Goal: Task Accomplishment & Management: Manage account settings

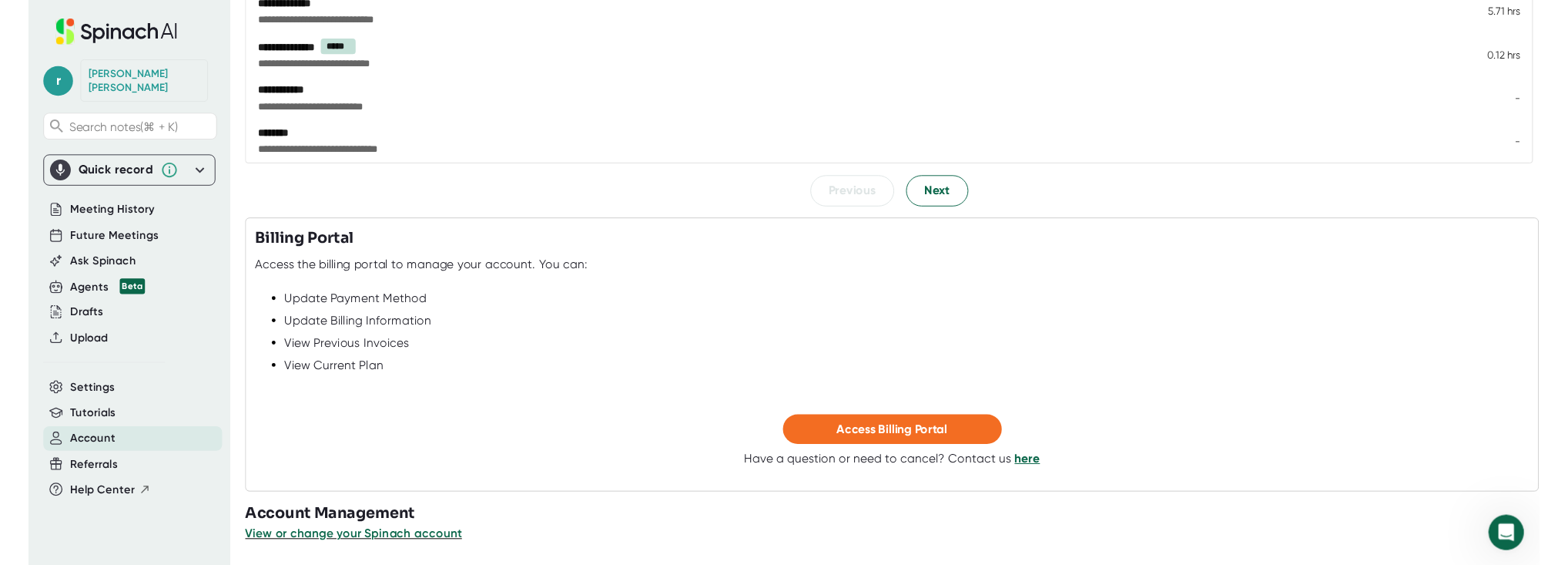
scroll to position [353, 0]
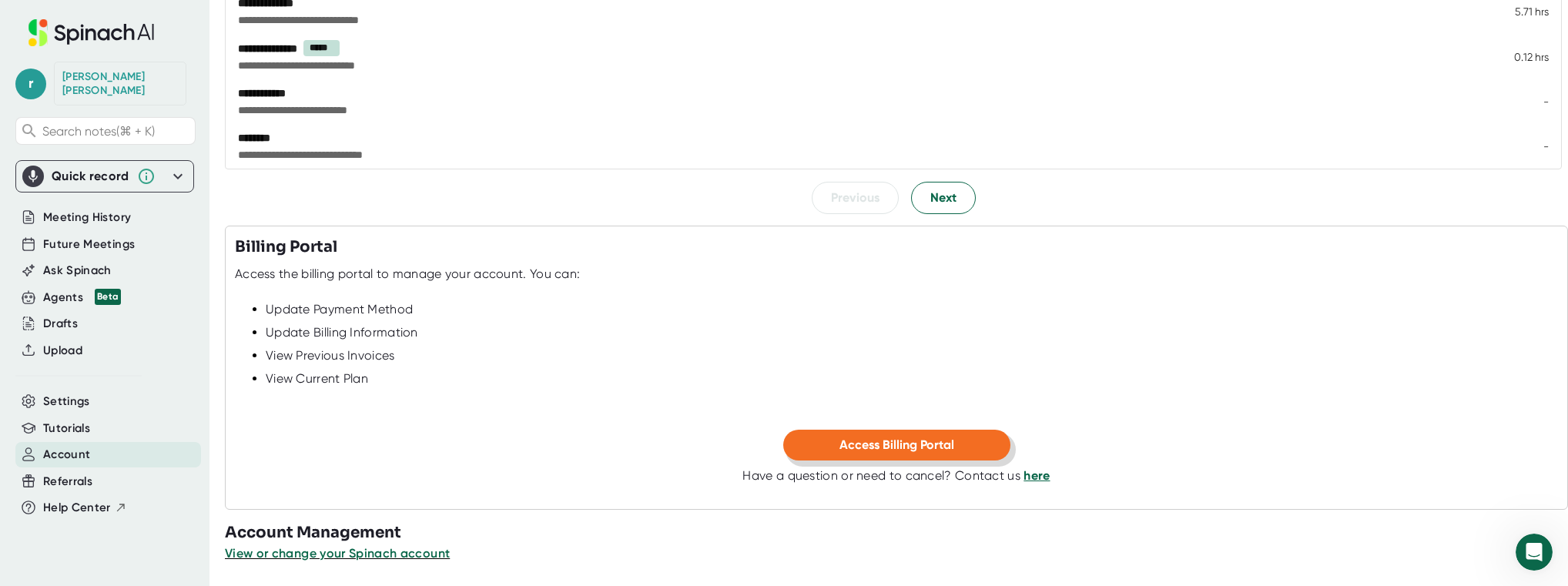
click at [892, 442] on span "Access Billing Portal" at bounding box center [897, 445] width 115 height 14
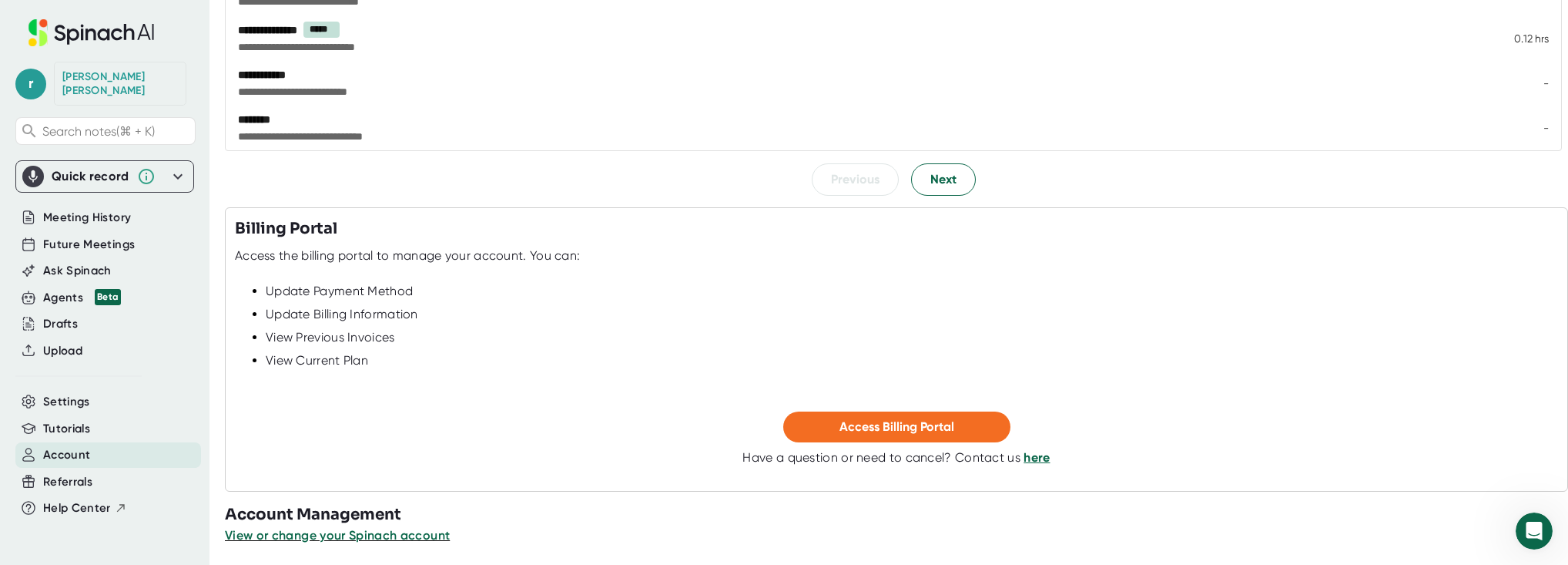
scroll to position [370, 0]
click at [341, 534] on span "View or change your Spinach account" at bounding box center [338, 536] width 227 height 14
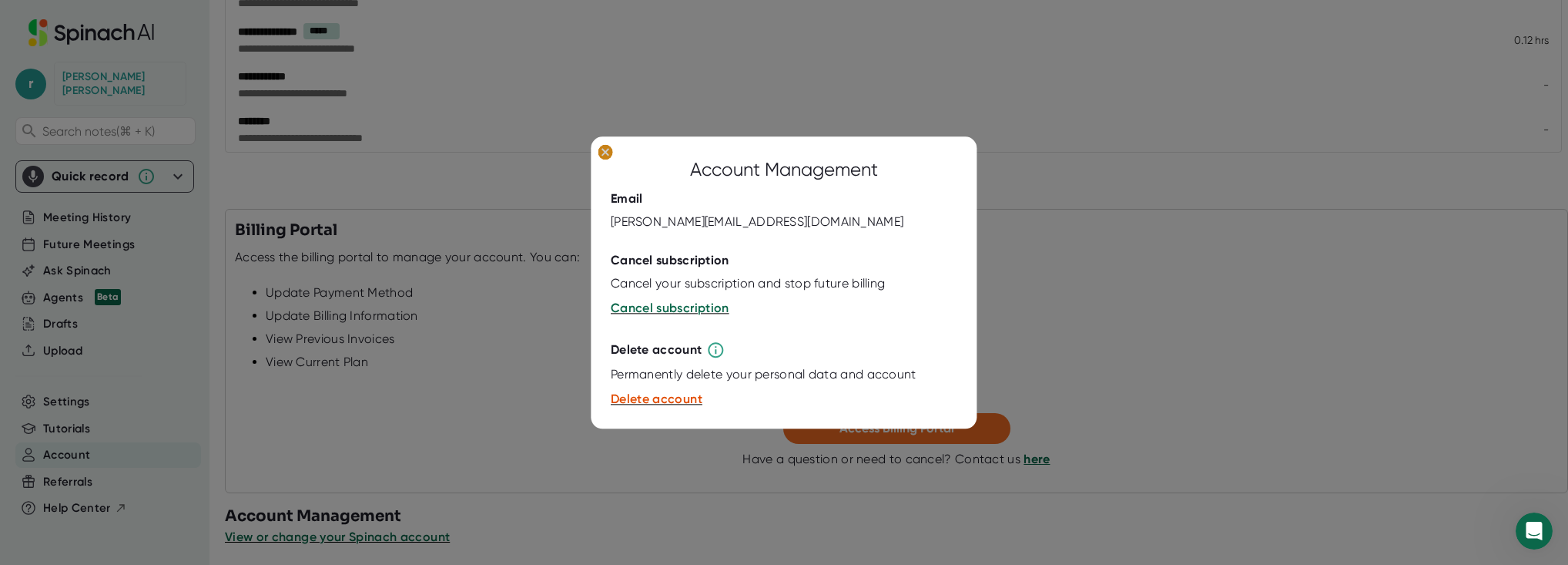
click at [598, 149] on icon at bounding box center [605, 151] width 15 height 15
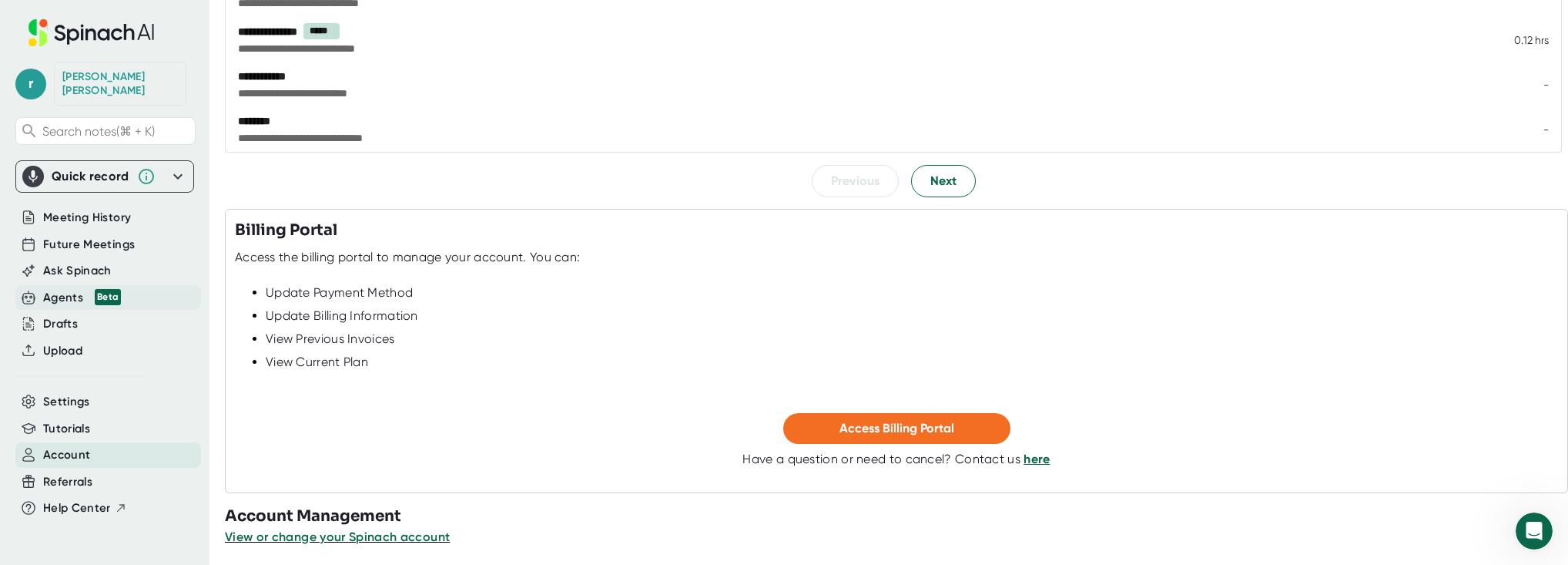
click at [77, 289] on div "Agents Beta" at bounding box center [82, 298] width 77 height 18
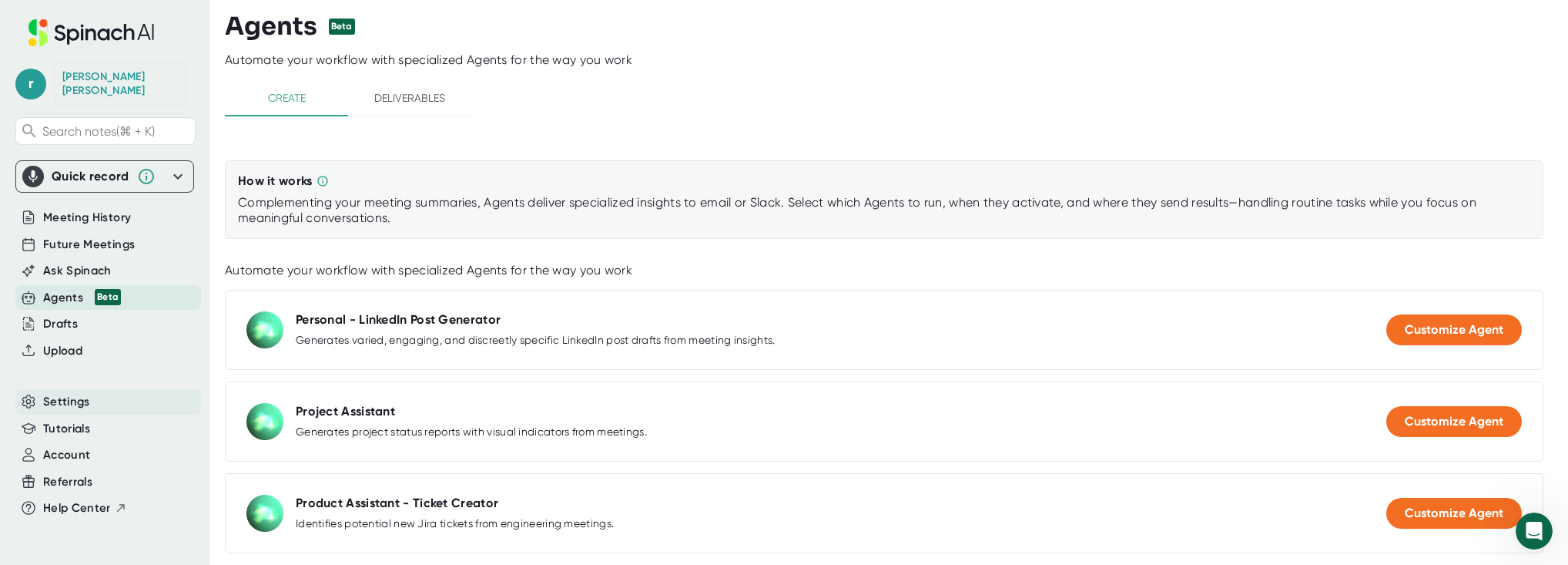
click at [65, 393] on span "Settings" at bounding box center [67, 402] width 47 height 18
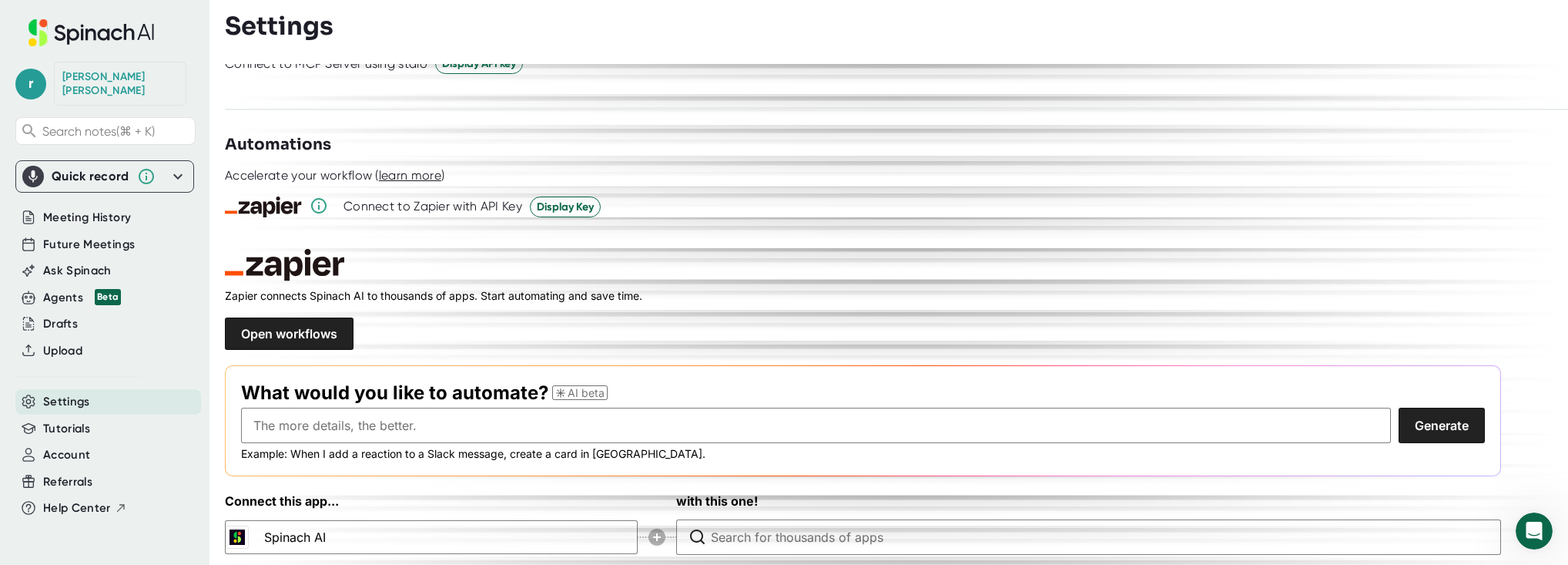
scroll to position [2155, 0]
click at [62, 446] on span "Account" at bounding box center [67, 455] width 47 height 18
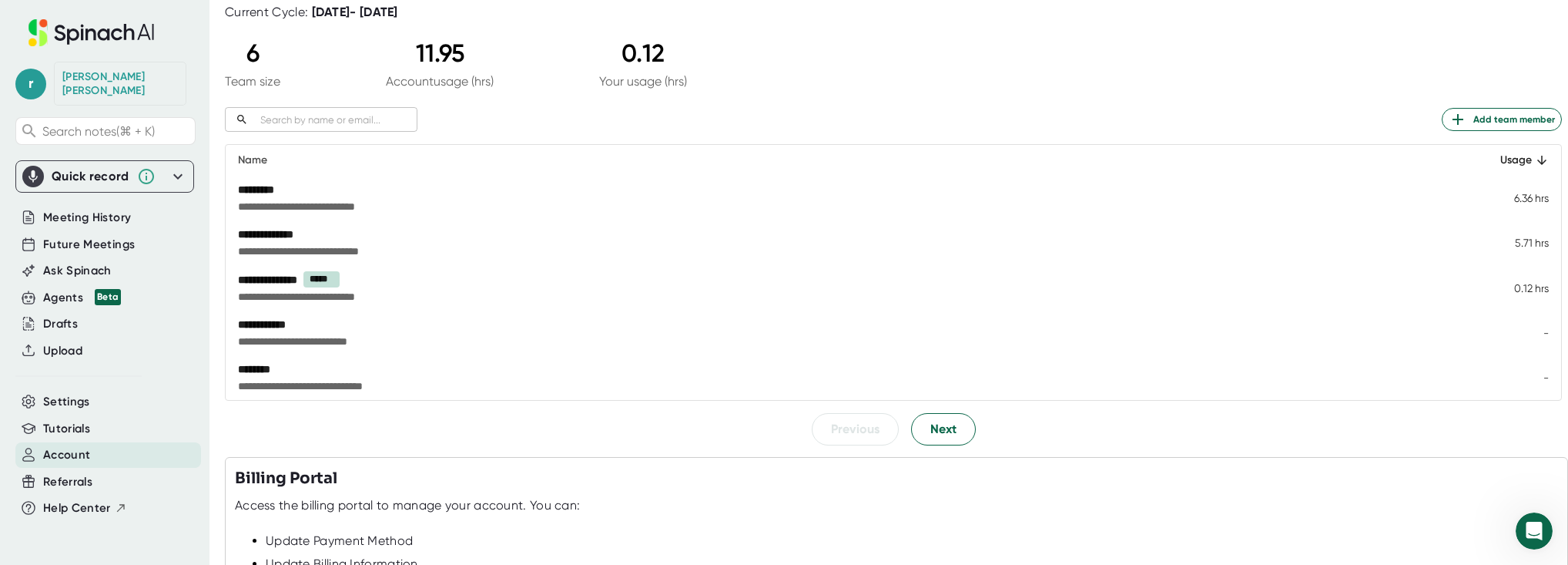
scroll to position [207, 0]
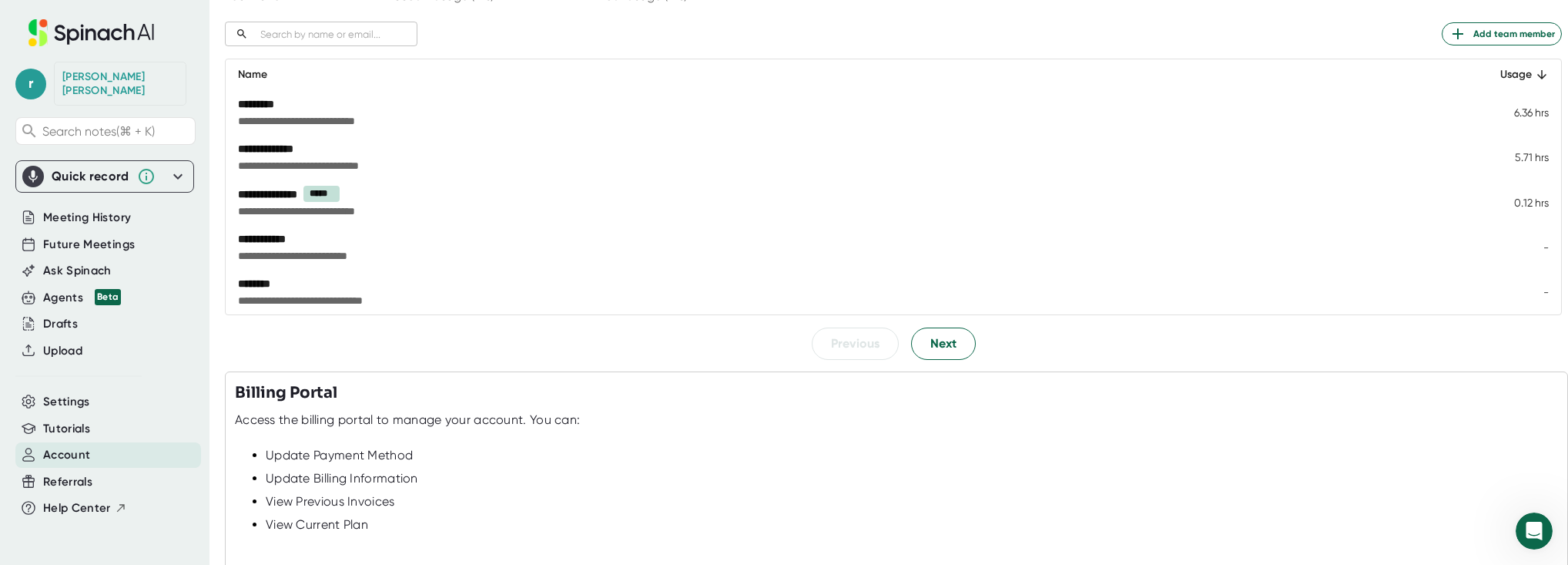
click at [315, 286] on div "********" at bounding box center [712, 282] width 948 height 15
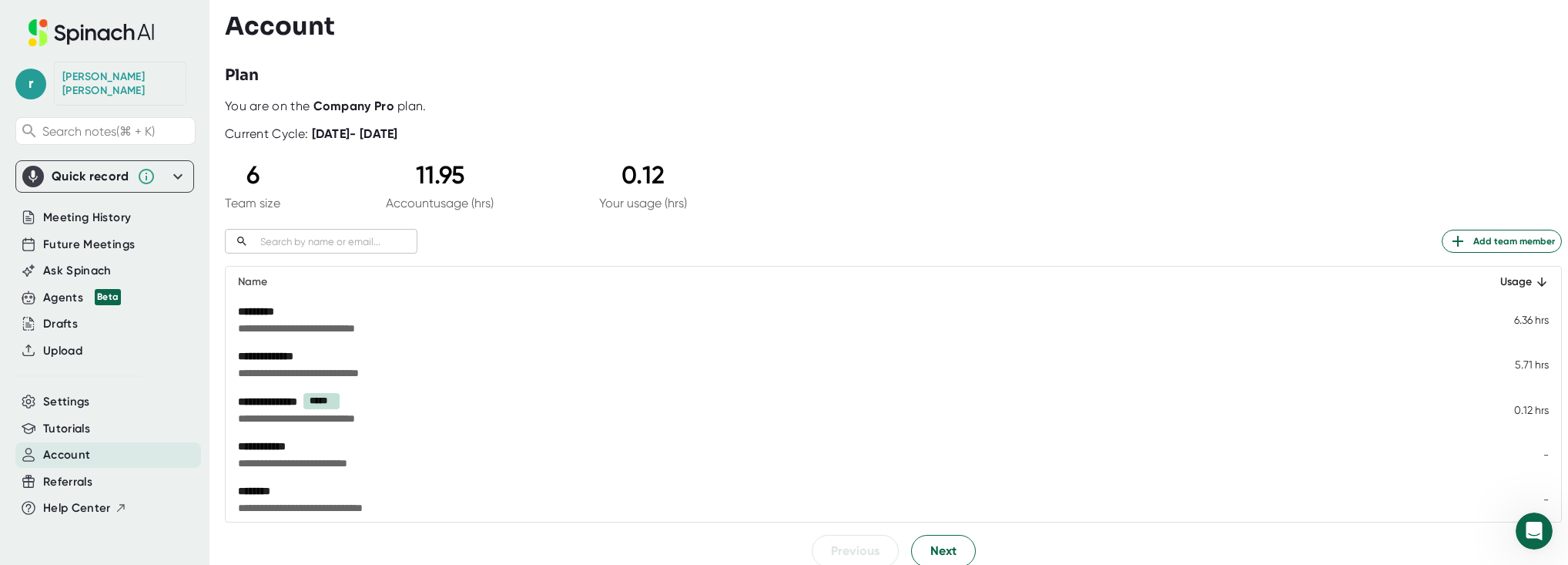
scroll to position [0, 0]
click at [1467, 241] on icon at bounding box center [1457, 241] width 19 height 19
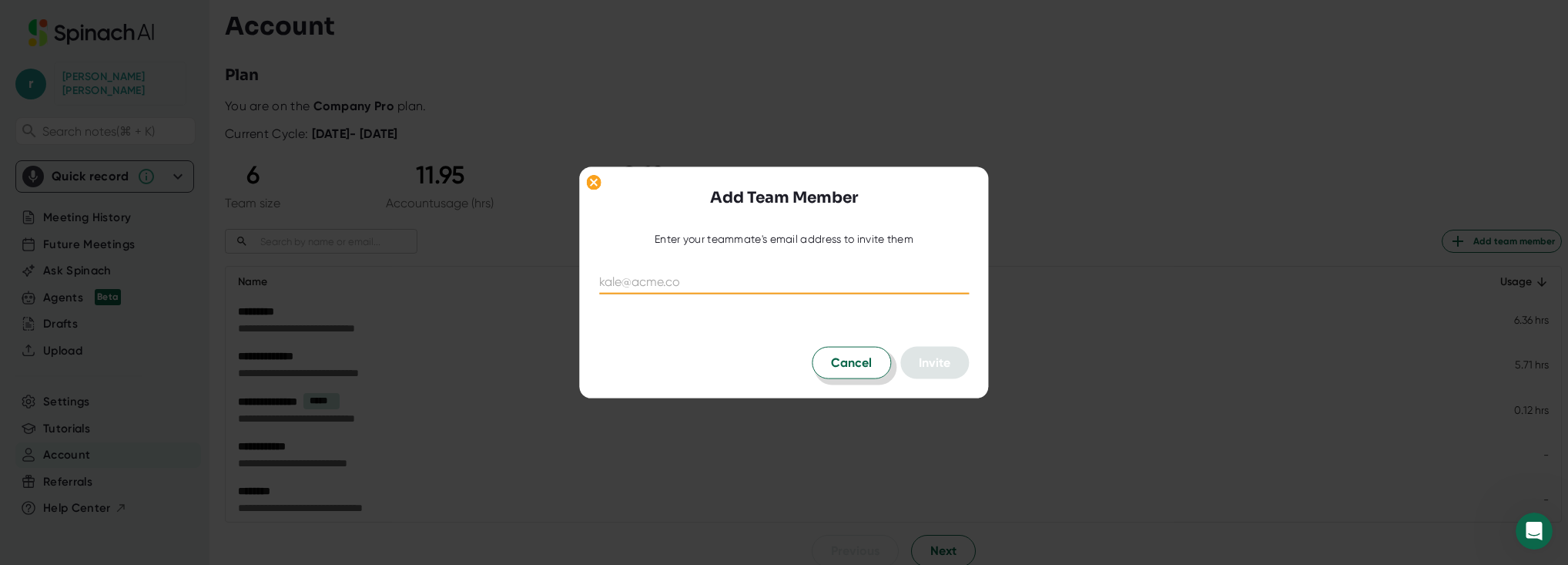
click at [832, 361] on span "Cancel" at bounding box center [851, 362] width 40 height 19
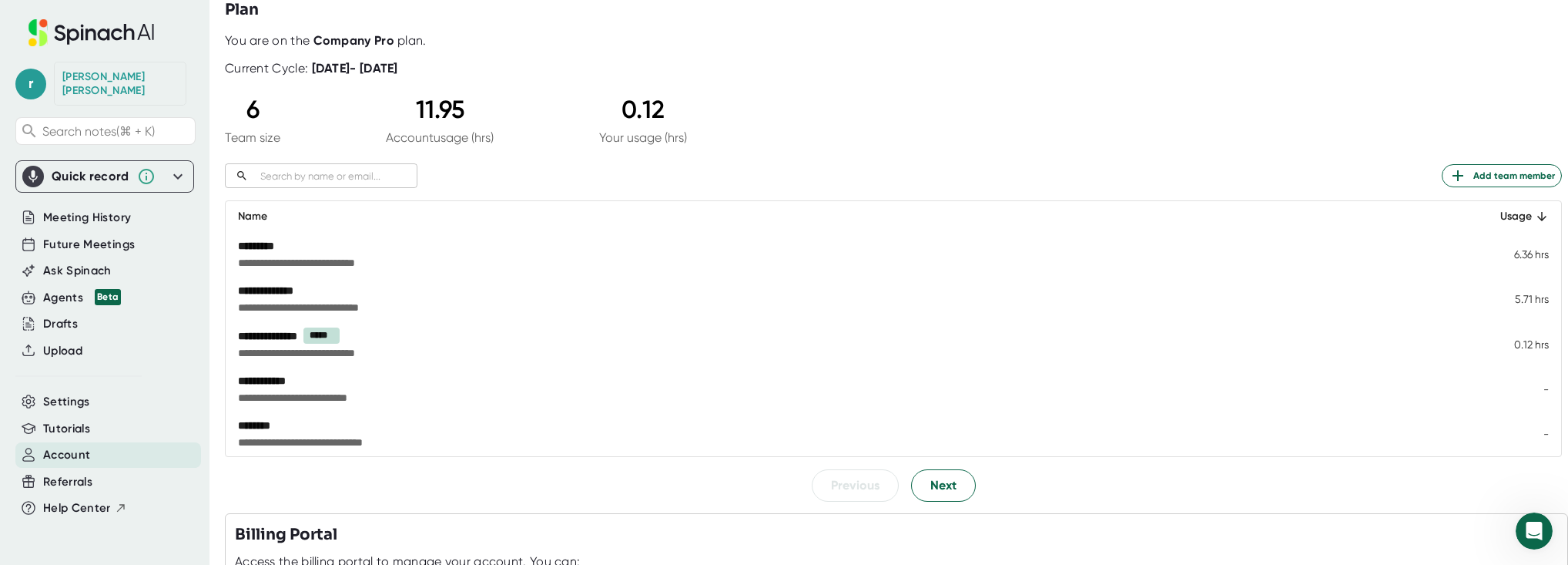
scroll to position [62, 0]
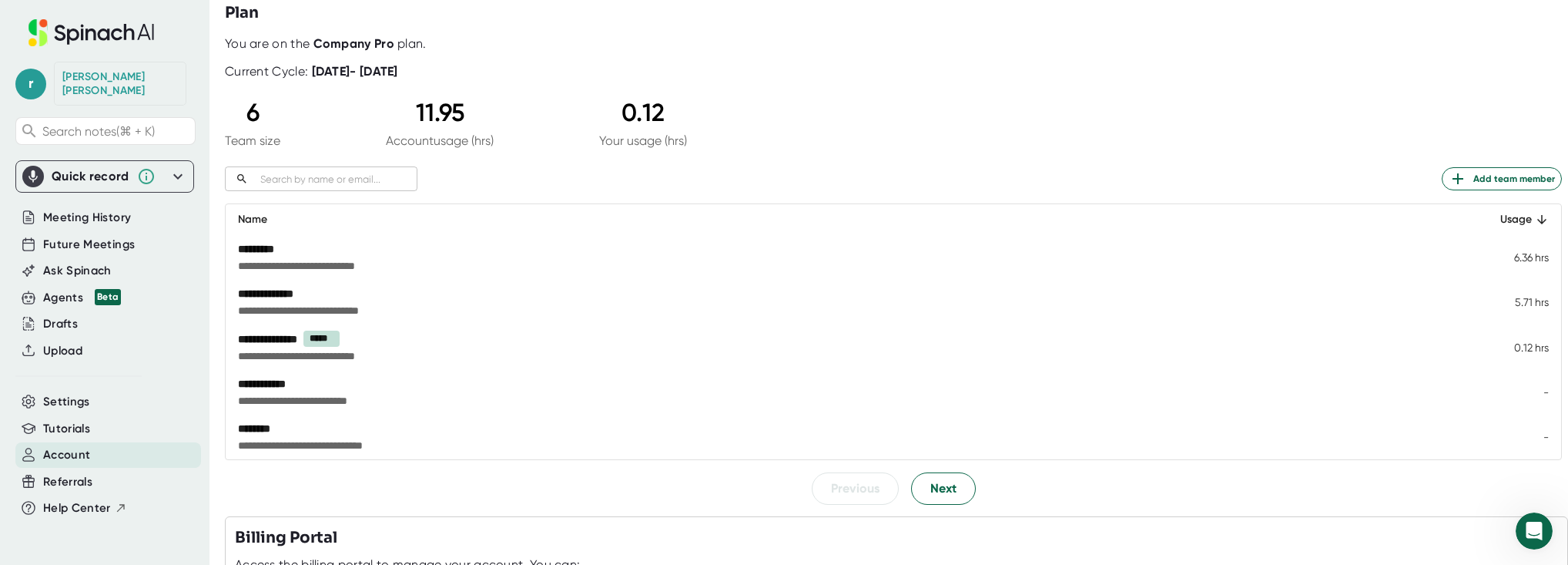
click at [270, 384] on div "**********" at bounding box center [712, 383] width 948 height 15
click at [918, 493] on button "Next" at bounding box center [944, 489] width 65 height 32
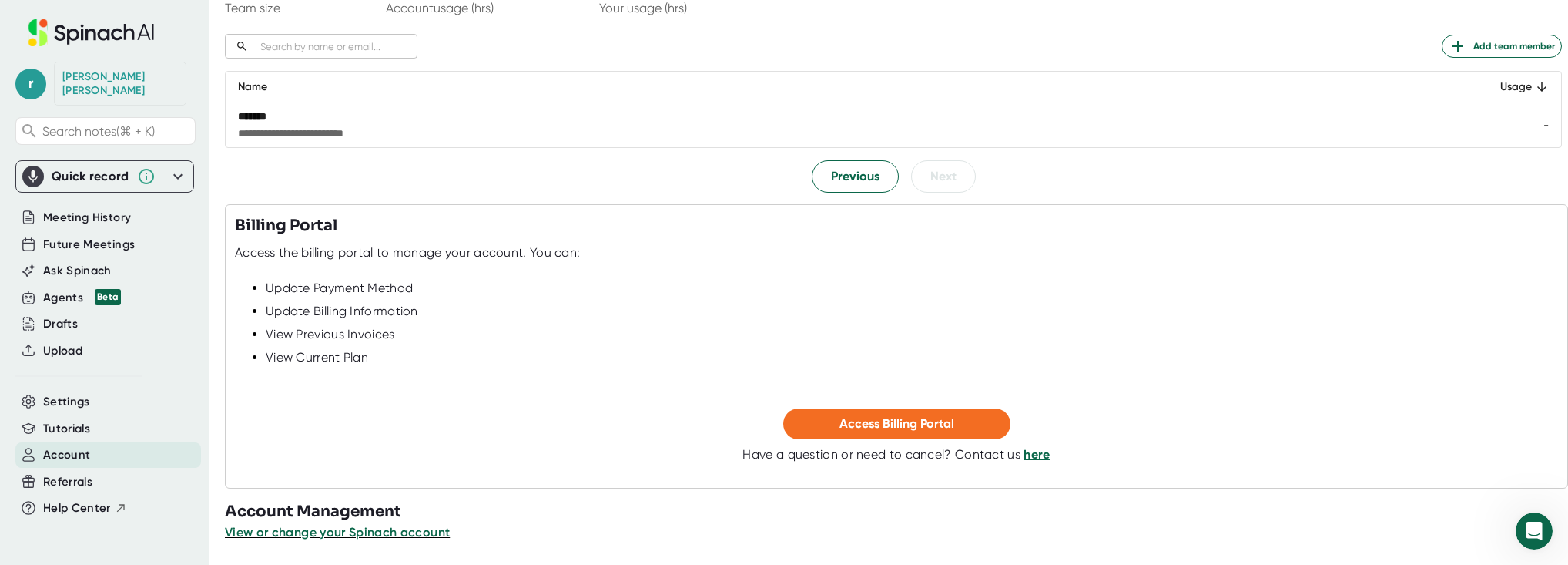
scroll to position [195, 0]
click at [74, 393] on span "Settings" at bounding box center [67, 402] width 47 height 18
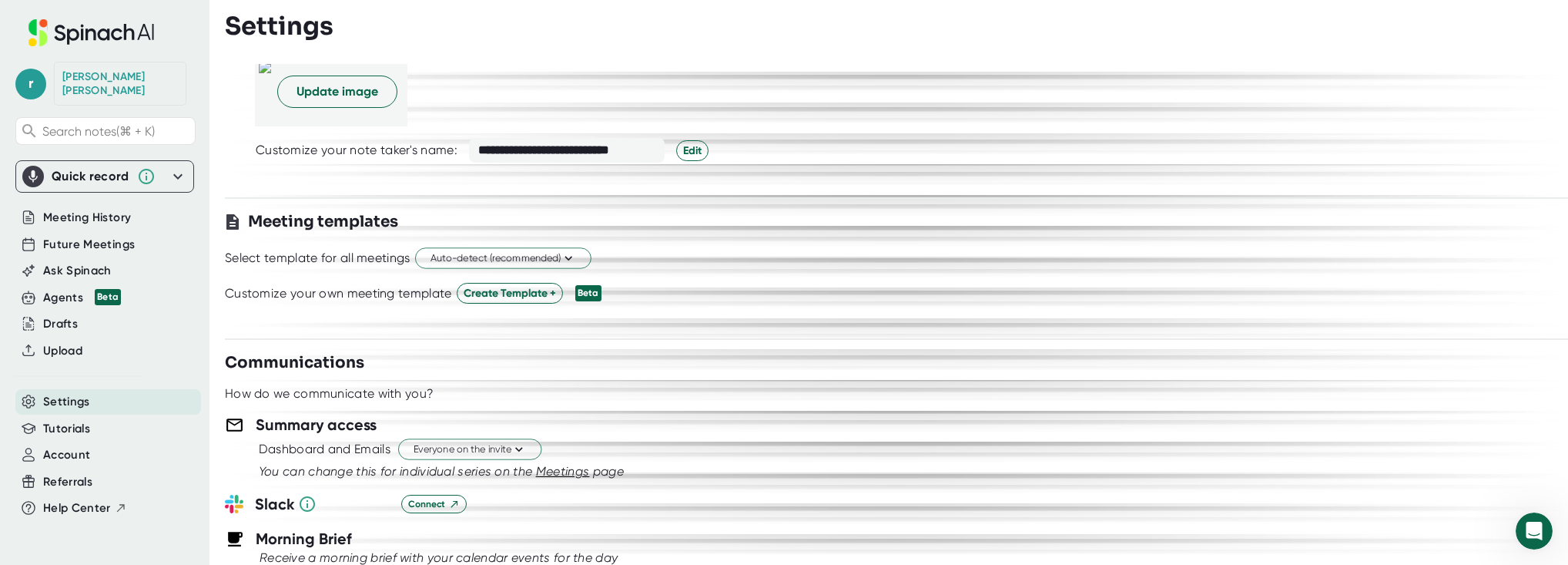
scroll to position [388, 0]
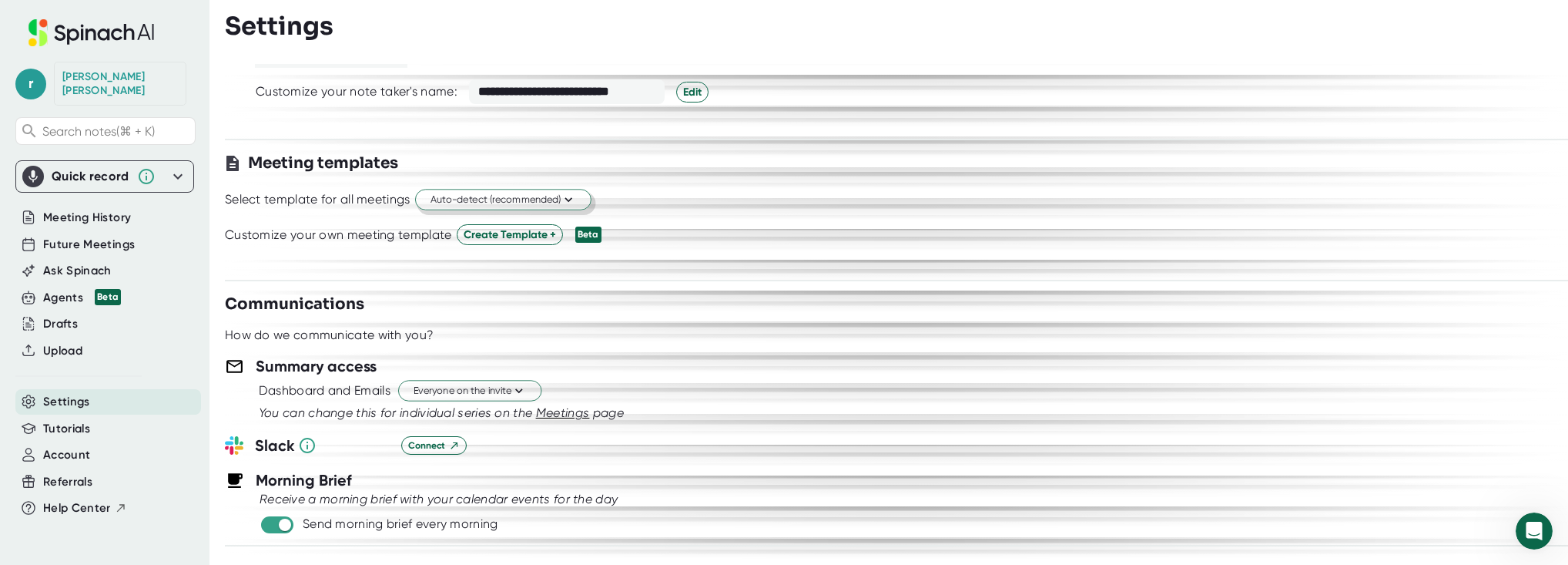
click at [519, 199] on span "Auto-detect (recommended)" at bounding box center [504, 200] width 146 height 14
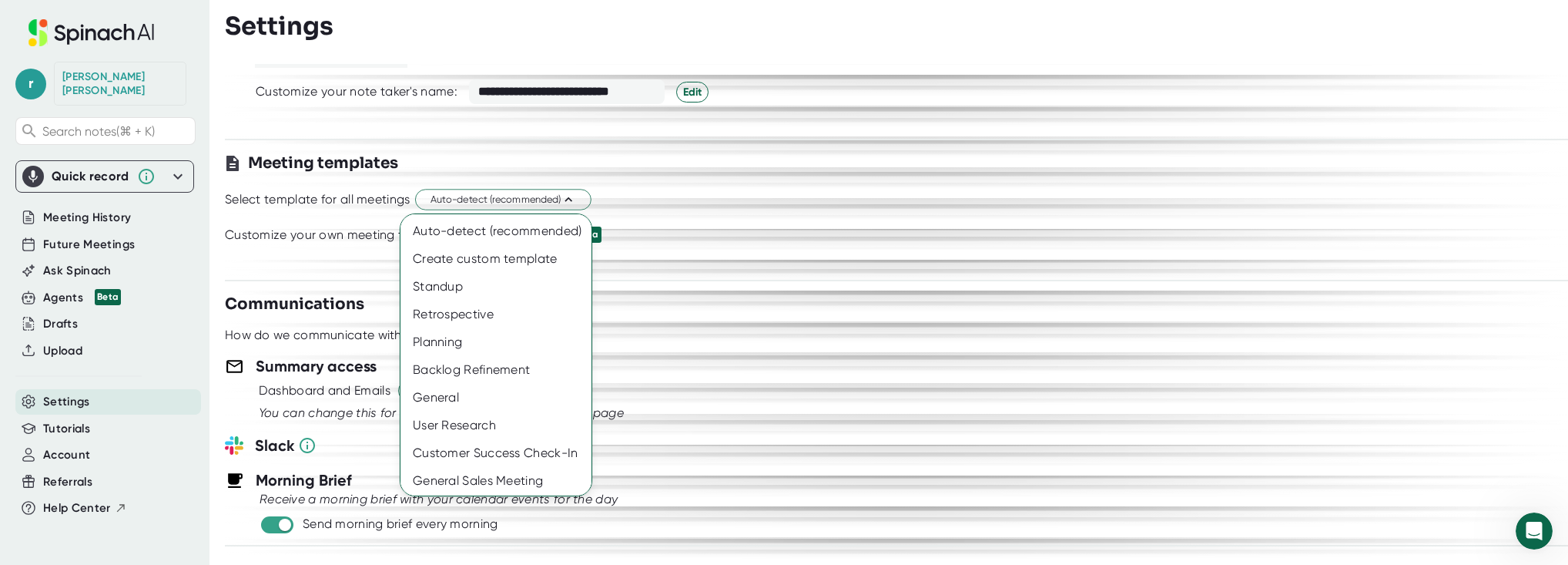
click at [829, 213] on div at bounding box center [784, 282] width 1568 height 565
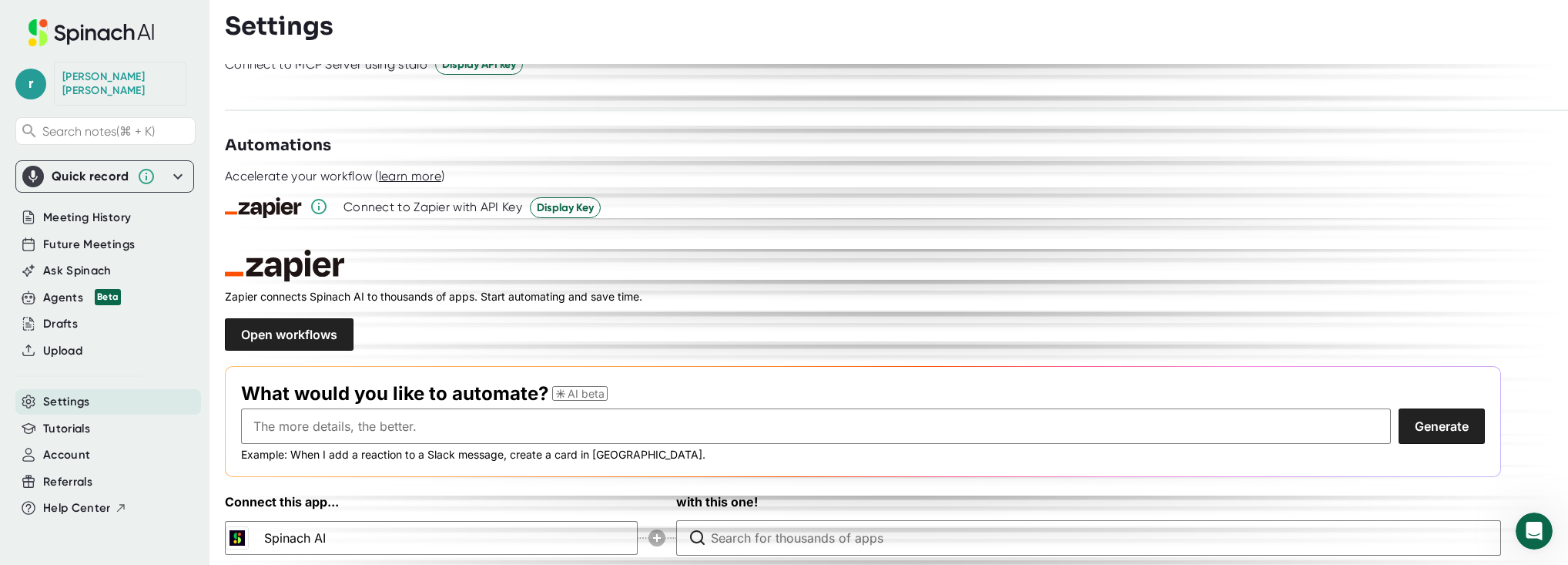
scroll to position [0, 0]
